Goal: Information Seeking & Learning: Learn about a topic

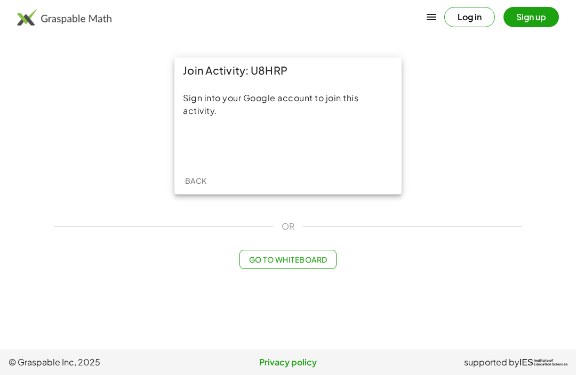
click at [263, 143] on div "Sign in with Google. Opens in new tab" at bounding box center [288, 144] width 98 height 23
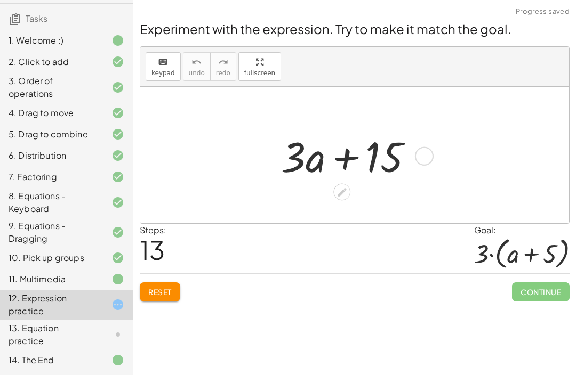
scroll to position [86, 0]
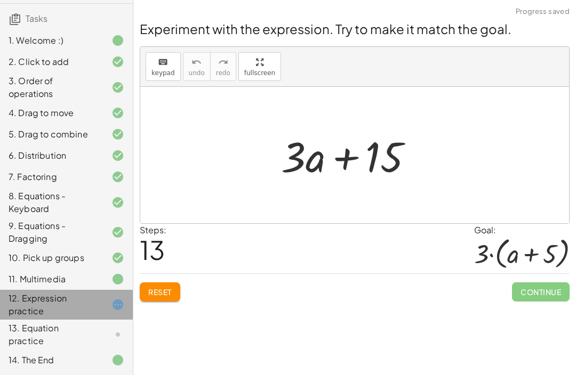
click at [44, 315] on div "12. Expression practice" at bounding box center [52, 305] width 86 height 26
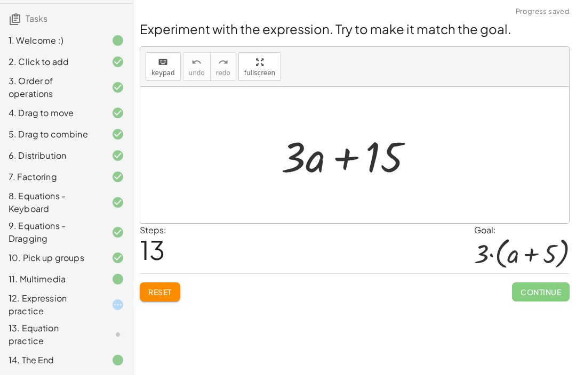
click at [172, 297] on button "Reset" at bounding box center [160, 292] width 41 height 19
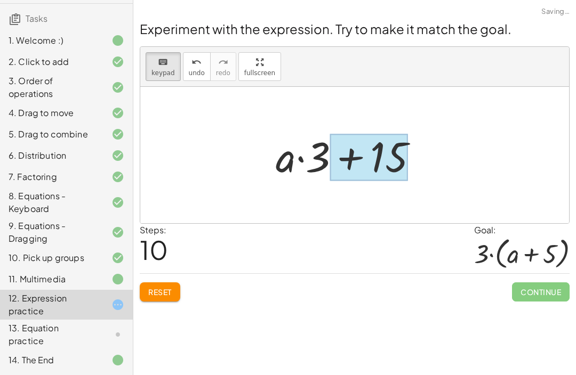
click at [388, 164] on div at bounding box center [368, 157] width 77 height 47
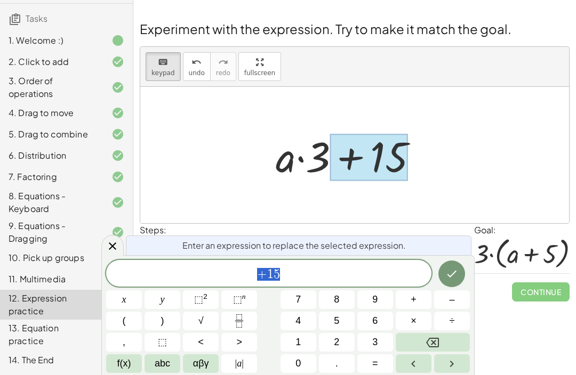
click at [447, 308] on button "–" at bounding box center [452, 300] width 36 height 19
click at [414, 345] on button "Backspace" at bounding box center [433, 342] width 74 height 19
click at [118, 255] on div at bounding box center [112, 245] width 22 height 21
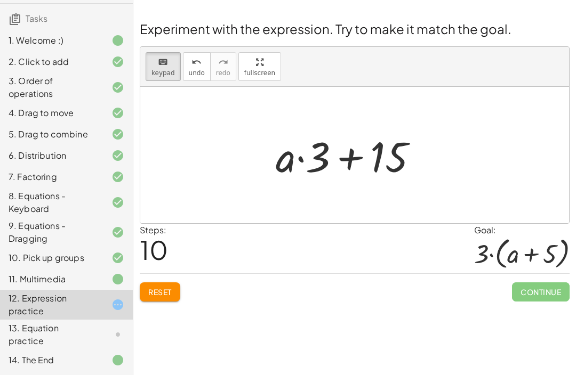
click at [83, 322] on div "13. Equation practice" at bounding box center [52, 335] width 86 height 26
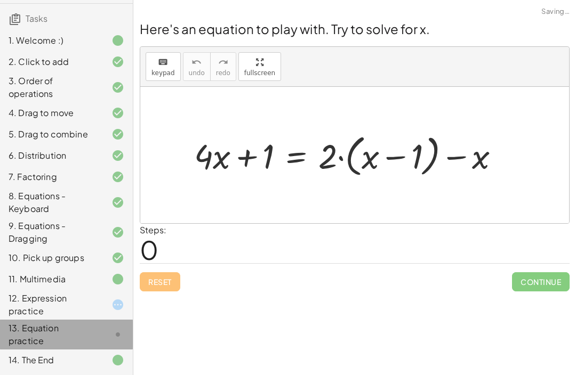
click at [83, 321] on div "13. Equation practice" at bounding box center [66, 335] width 133 height 30
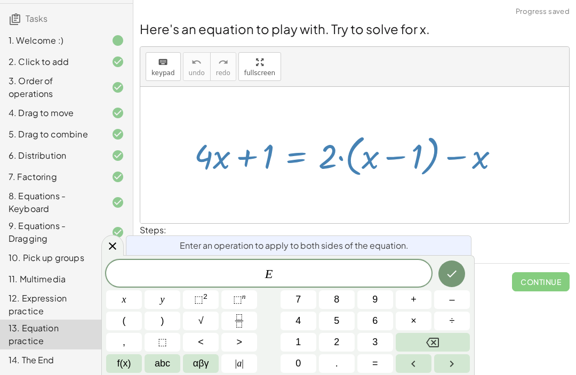
click at [119, 255] on div at bounding box center [112, 245] width 22 height 21
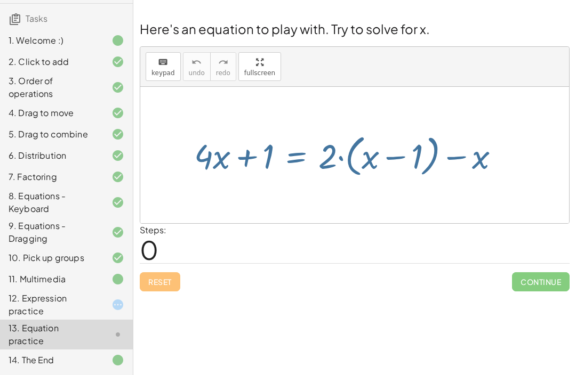
click at [117, 249] on div "10. Pick up groups" at bounding box center [66, 257] width 133 height 21
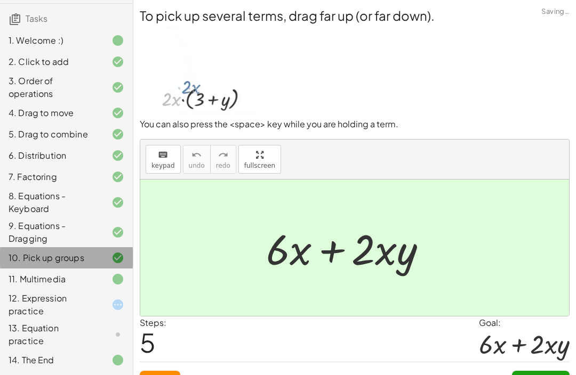
click at [348, 157] on div "keyboard keypad undo [PERSON_NAME] redo fullscreen" at bounding box center [354, 160] width 429 height 40
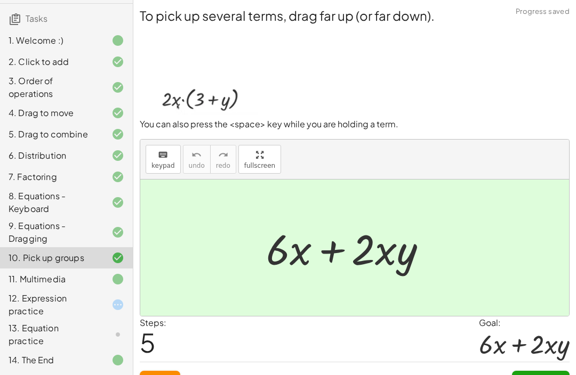
click at [349, 161] on div "keyboard keypad undo [PERSON_NAME] redo fullscreen" at bounding box center [354, 160] width 429 height 40
click at [70, 320] on div "13. Equation practice" at bounding box center [66, 335] width 133 height 30
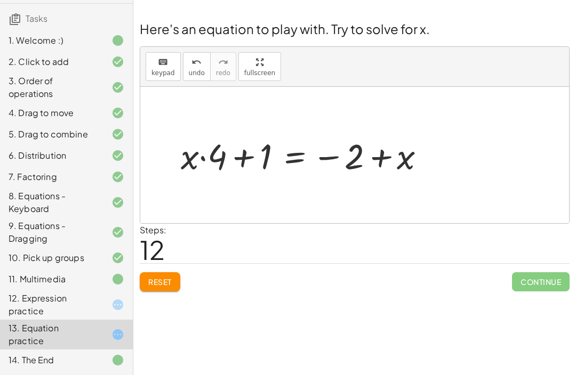
click at [61, 307] on div "12. Expression practice" at bounding box center [52, 305] width 86 height 26
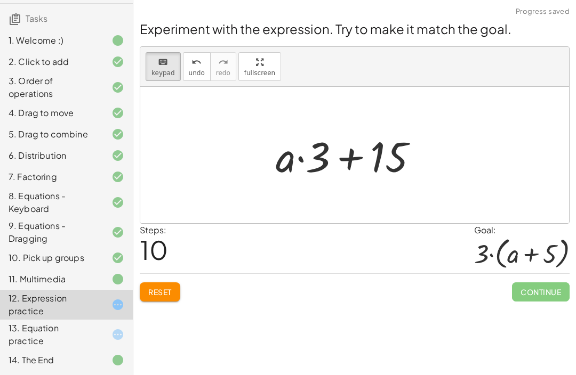
click at [143, 292] on button "Reset" at bounding box center [160, 292] width 41 height 19
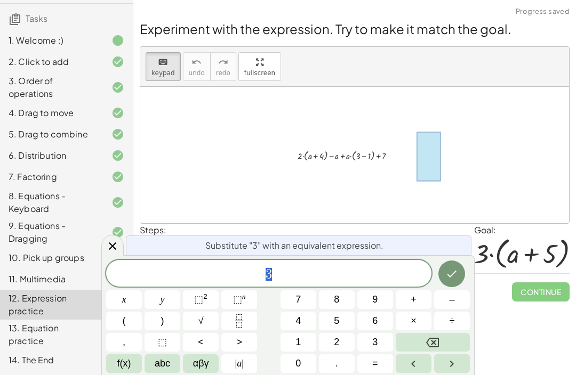
click at [120, 253] on div at bounding box center [112, 245] width 22 height 21
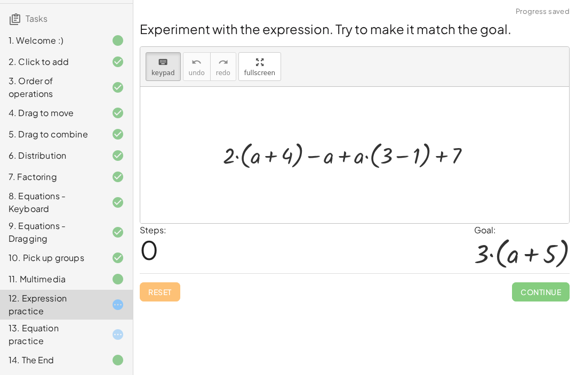
click at [157, 295] on div "Reset Continue" at bounding box center [355, 287] width 430 height 28
click at [156, 294] on div "Reset Continue" at bounding box center [355, 287] width 430 height 28
click at [343, 162] on div at bounding box center [351, 155] width 268 height 34
click at [402, 152] on div at bounding box center [351, 155] width 268 height 34
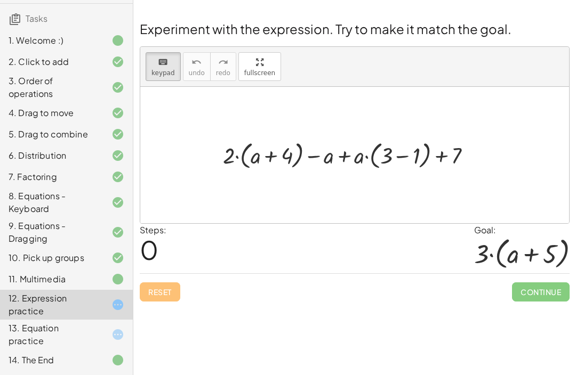
click at [173, 273] on div "Reset Continue" at bounding box center [355, 287] width 430 height 28
click at [170, 273] on div "Reset Continue" at bounding box center [355, 287] width 430 height 28
